Goal: Task Accomplishment & Management: Use online tool/utility

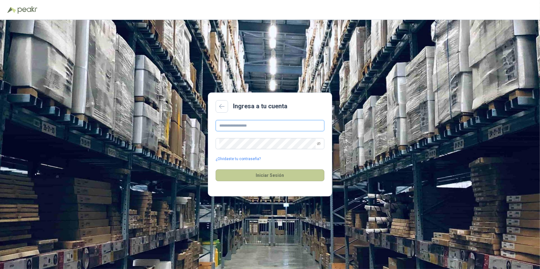
type input "**********"
click at [274, 176] on button "Iniciar Sesión" at bounding box center [270, 176] width 109 height 12
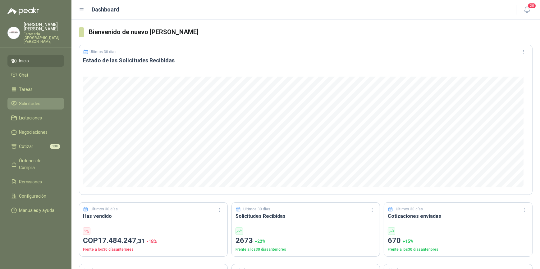
click at [35, 100] on span "Solicitudes" at bounding box center [29, 103] width 21 height 7
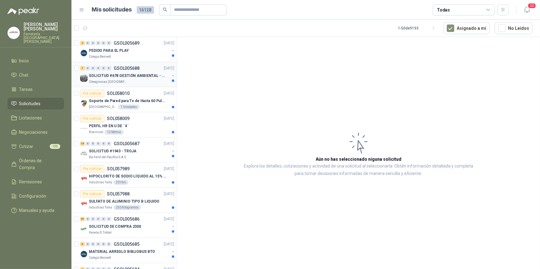
click at [112, 74] on p "SOLICITUD #678 GESTIÓN AMBIENTAL - TUMACO" at bounding box center [127, 76] width 77 height 6
click at [115, 80] on p "Oleaginosas [GEOGRAPHIC_DATA][PERSON_NAME]" at bounding box center [108, 82] width 39 height 5
click at [112, 77] on p "SOLICITUD #678 GESTIÓN AMBIENTAL - TUMACO" at bounding box center [127, 76] width 77 height 6
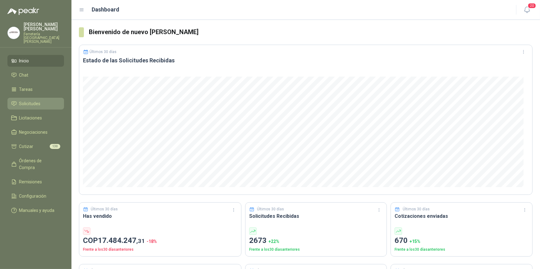
click at [28, 100] on span "Solicitudes" at bounding box center [29, 103] width 21 height 7
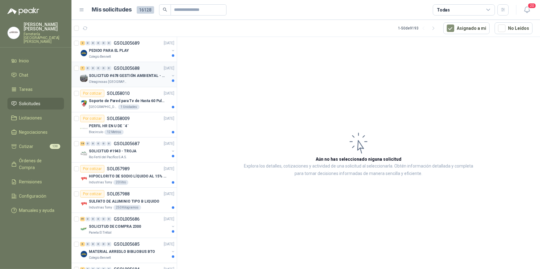
click at [118, 78] on p "SOLICITUD #678 GESTIÓN AMBIENTAL - TUMACO" at bounding box center [127, 76] width 77 height 6
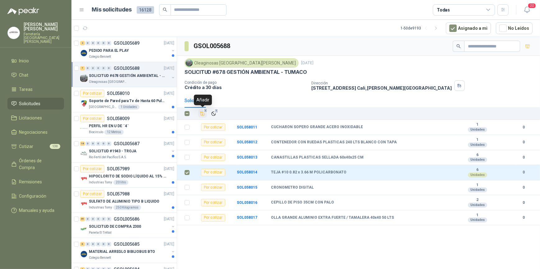
click at [201, 113] on icon "Añadir" at bounding box center [203, 114] width 6 height 6
click at [126, 153] on p "SOLICITUD #1943 - TROJA" at bounding box center [113, 152] width 48 height 6
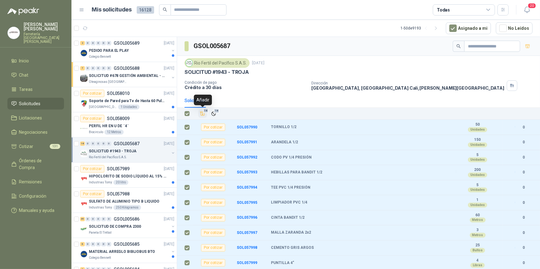
click at [202, 112] on icon "Añadir" at bounding box center [203, 114] width 6 height 6
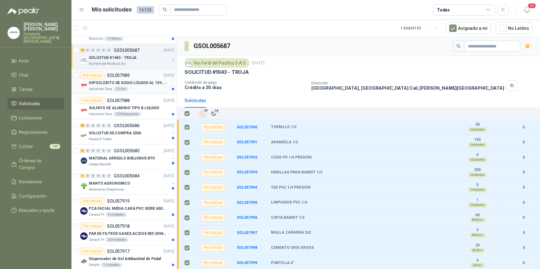
scroll to position [113, 0]
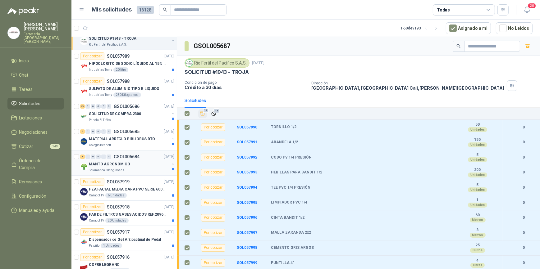
click at [116, 165] on p "MANTO AGRONOMICO" at bounding box center [109, 165] width 41 height 6
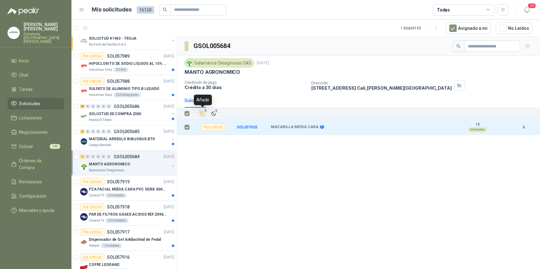
click at [201, 113] on icon "Añadir" at bounding box center [203, 114] width 6 height 6
click at [39, 143] on li "Cotizar 150" at bounding box center [35, 146] width 49 height 7
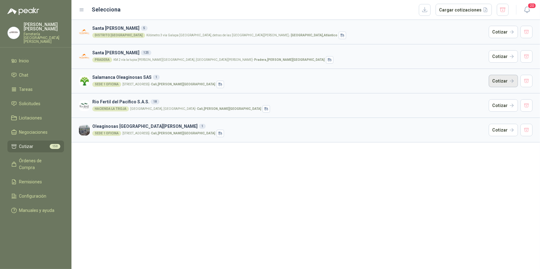
click at [506, 79] on button "Cotizar" at bounding box center [503, 81] width 29 height 12
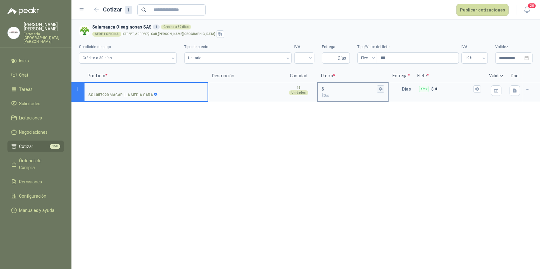
click at [381, 88] on icon "button" at bounding box center [380, 89] width 3 height 4
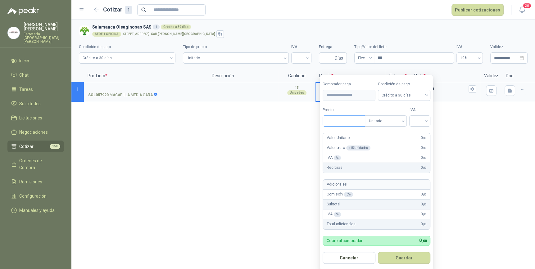
click at [341, 120] on input "Precio" at bounding box center [344, 121] width 42 height 11
click at [429, 120] on div at bounding box center [420, 121] width 21 height 11
type input "********"
click at [419, 132] on div "19%" at bounding box center [421, 134] width 11 height 7
click at [408, 257] on button "Guardar" at bounding box center [405, 258] width 53 height 12
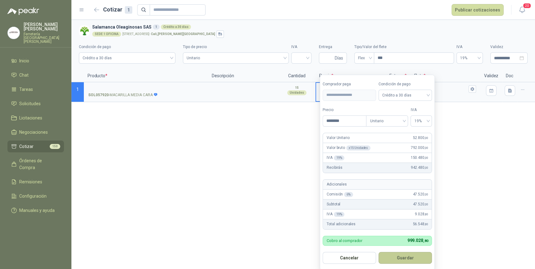
type input "******"
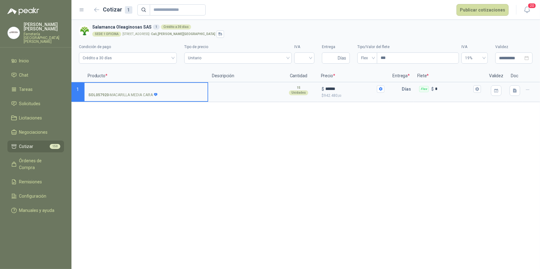
click at [121, 87] on input "SOL057920 - MACARILLA MEDIA CARA" at bounding box center [146, 89] width 116 height 5
type input "**********"
click at [232, 92] on textarea at bounding box center [244, 90] width 71 height 14
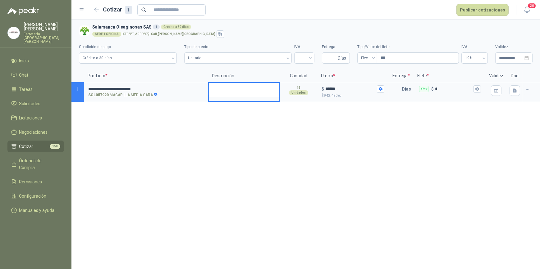
type textarea "*"
type textarea "**"
click at [397, 91] on input "text" at bounding box center [395, 89] width 12 height 12
type input "*"
click at [477, 88] on icon "button" at bounding box center [476, 89] width 3 height 4
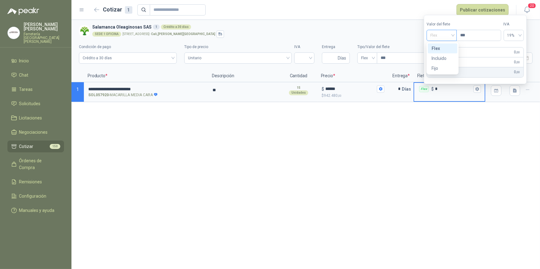
click at [453, 34] on span "Flex" at bounding box center [441, 35] width 23 height 9
click at [447, 59] on div "Incluido" at bounding box center [443, 58] width 22 height 7
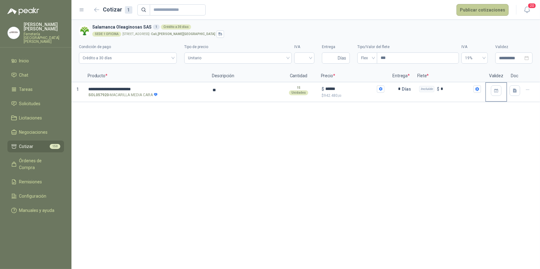
click at [485, 10] on button "Publicar cotizaciones" at bounding box center [483, 10] width 52 height 12
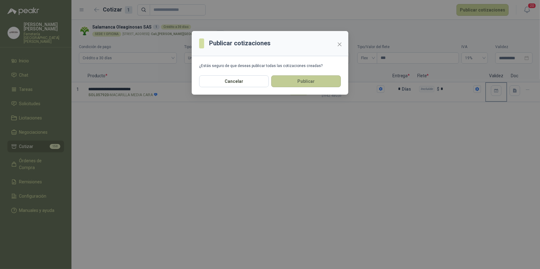
click at [310, 81] on button "Publicar" at bounding box center [306, 82] width 70 height 12
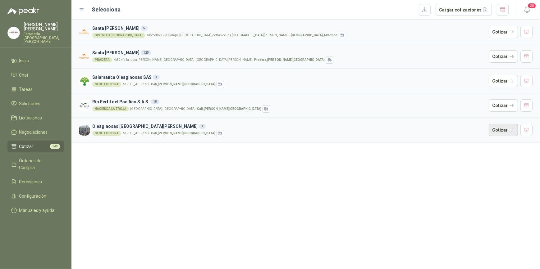
click at [501, 131] on button "Cotizar" at bounding box center [503, 130] width 29 height 12
